Goal: Task Accomplishment & Management: Manage account settings

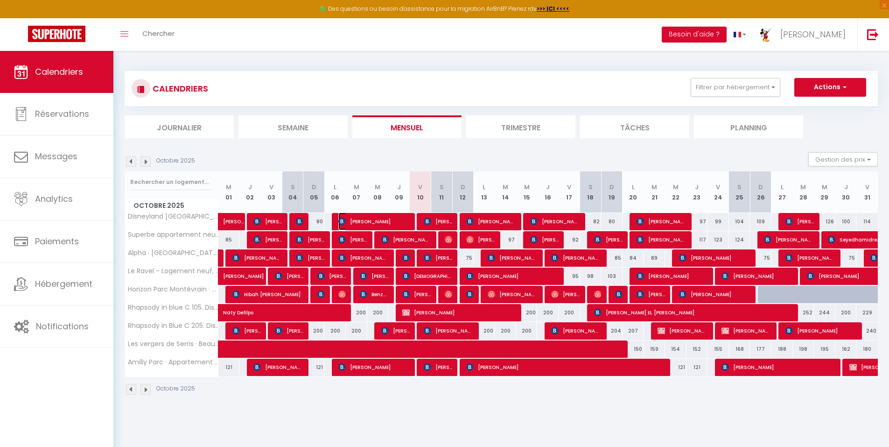
click at [346, 221] on img at bounding box center [341, 221] width 7 height 7
select select "OK"
select select "KO"
select select "0"
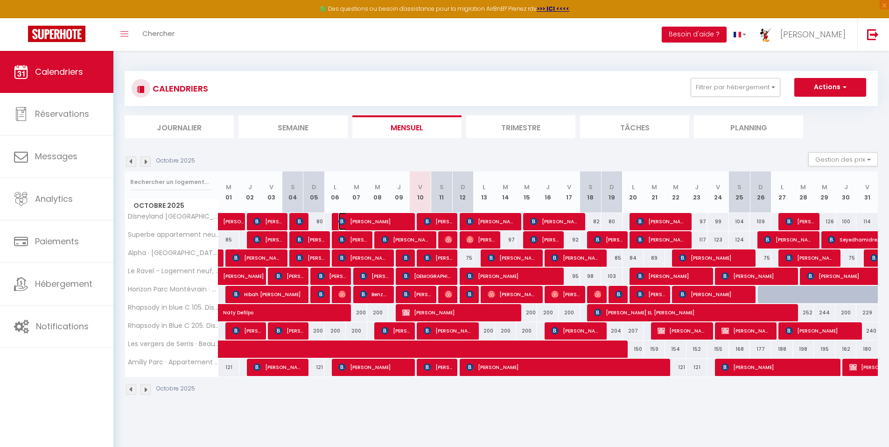
select select "1"
select select
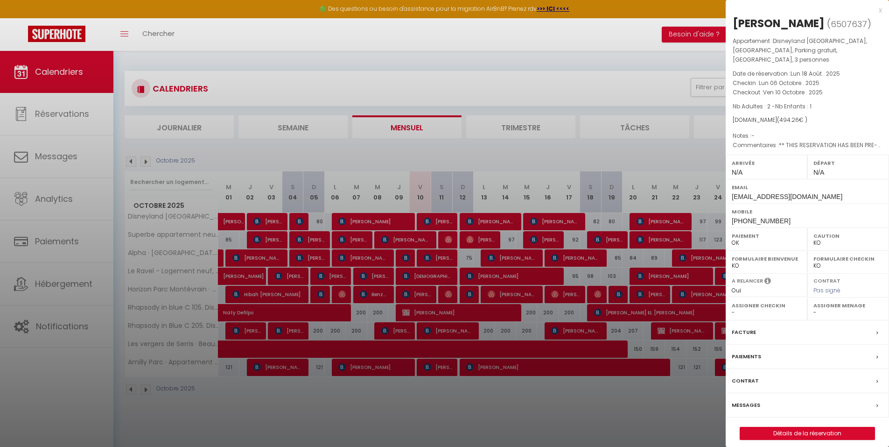
click at [346, 221] on div at bounding box center [444, 223] width 889 height 447
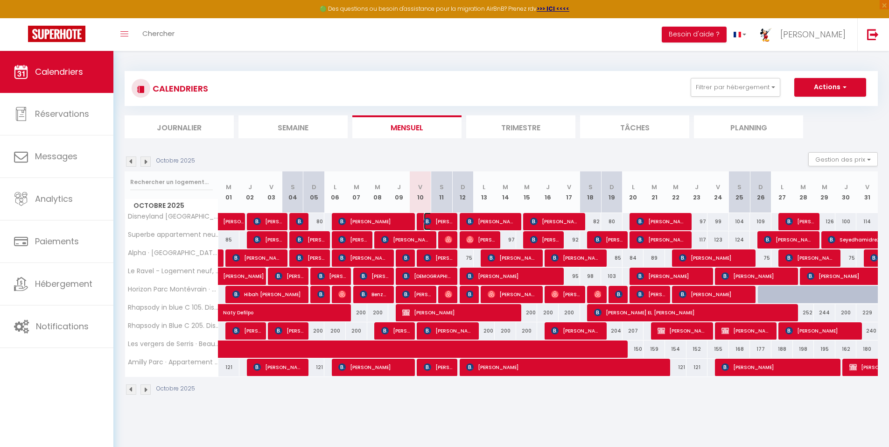
click at [436, 221] on span "[PERSON_NAME] dr." at bounding box center [438, 221] width 28 height 18
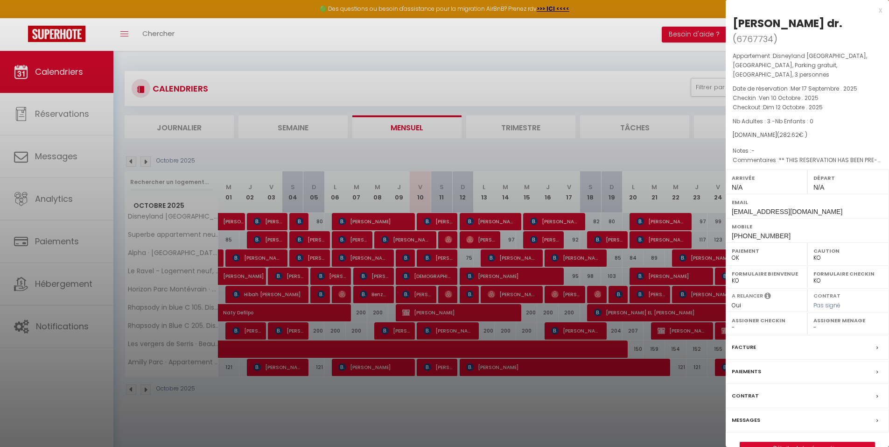
click at [436, 221] on div at bounding box center [444, 223] width 889 height 447
